Goal: Navigation & Orientation: Find specific page/section

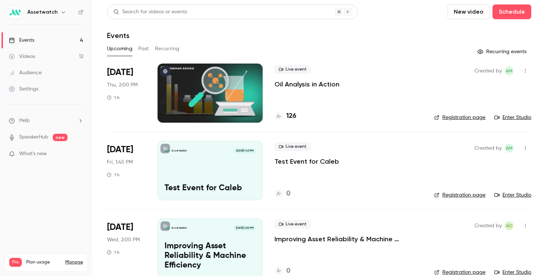
click at [38, 156] on span "What's new" at bounding box center [33, 154] width 28 height 8
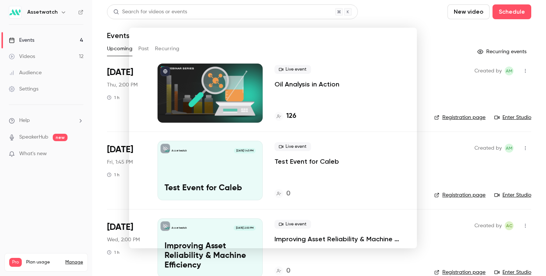
click at [445, 25] on div at bounding box center [273, 138] width 546 height 276
